Goal: Task Accomplishment & Management: Complete application form

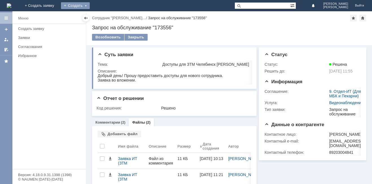
click at [90, 7] on div "Создать" at bounding box center [75, 5] width 29 height 7
click at [105, 16] on link "Заявка" at bounding box center [83, 17] width 43 height 7
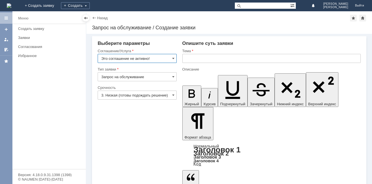
click at [136, 98] on input "3. Низкая (готовы подождать решение)" at bounding box center [137, 95] width 79 height 9
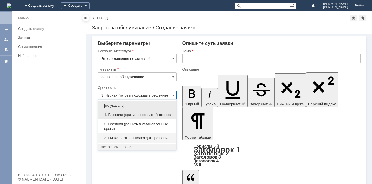
click at [133, 116] on span "1. Высокая (критично решить быстрее)" at bounding box center [137, 115] width 72 height 5
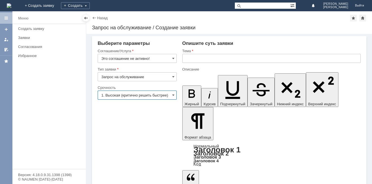
type input "1. Высокая (критично решить быстрее)"
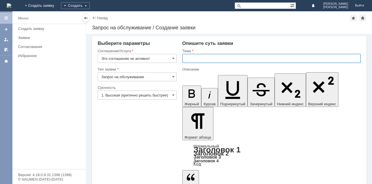
click at [216, 56] on input "text" at bounding box center [272, 58] width 179 height 9
click at [235, 60] on input "Доступы для директора рег" at bounding box center [272, 58] width 179 height 9
type input "Доступы для директора региона НН/[GEOGRAPHIC_DATA]"
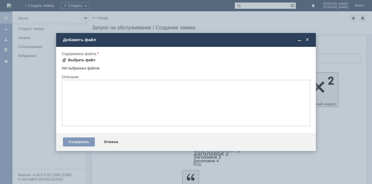
click at [67, 58] on div "Выбрать файл" at bounding box center [79, 60] width 34 height 5
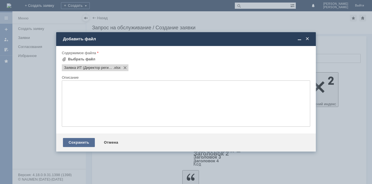
click at [75, 141] on div "Сохранить" at bounding box center [79, 142] width 32 height 9
